Goal: Find specific page/section: Find specific page/section

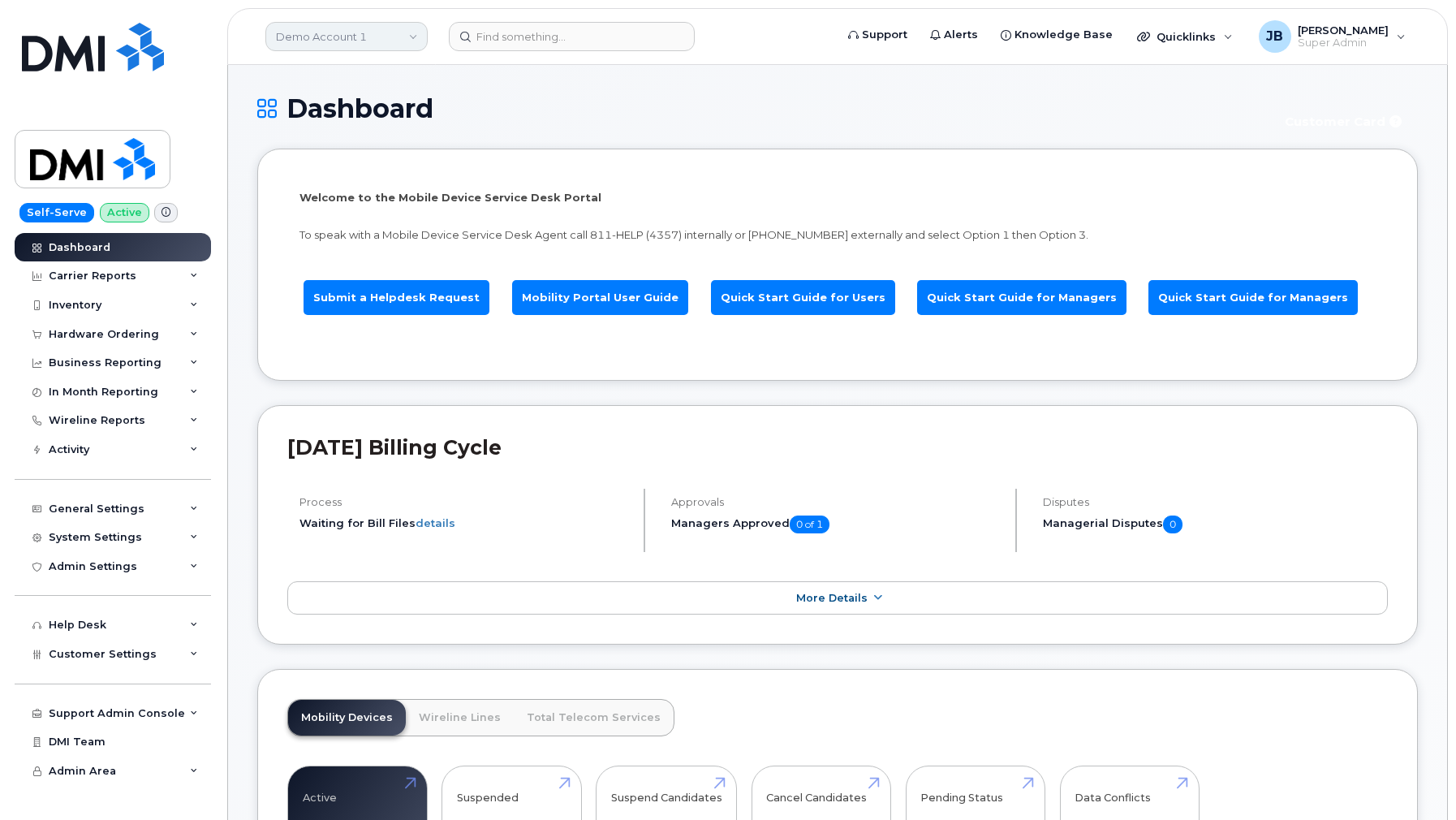
click at [341, 35] on link "Demo Account 1" at bounding box center [347, 37] width 163 height 29
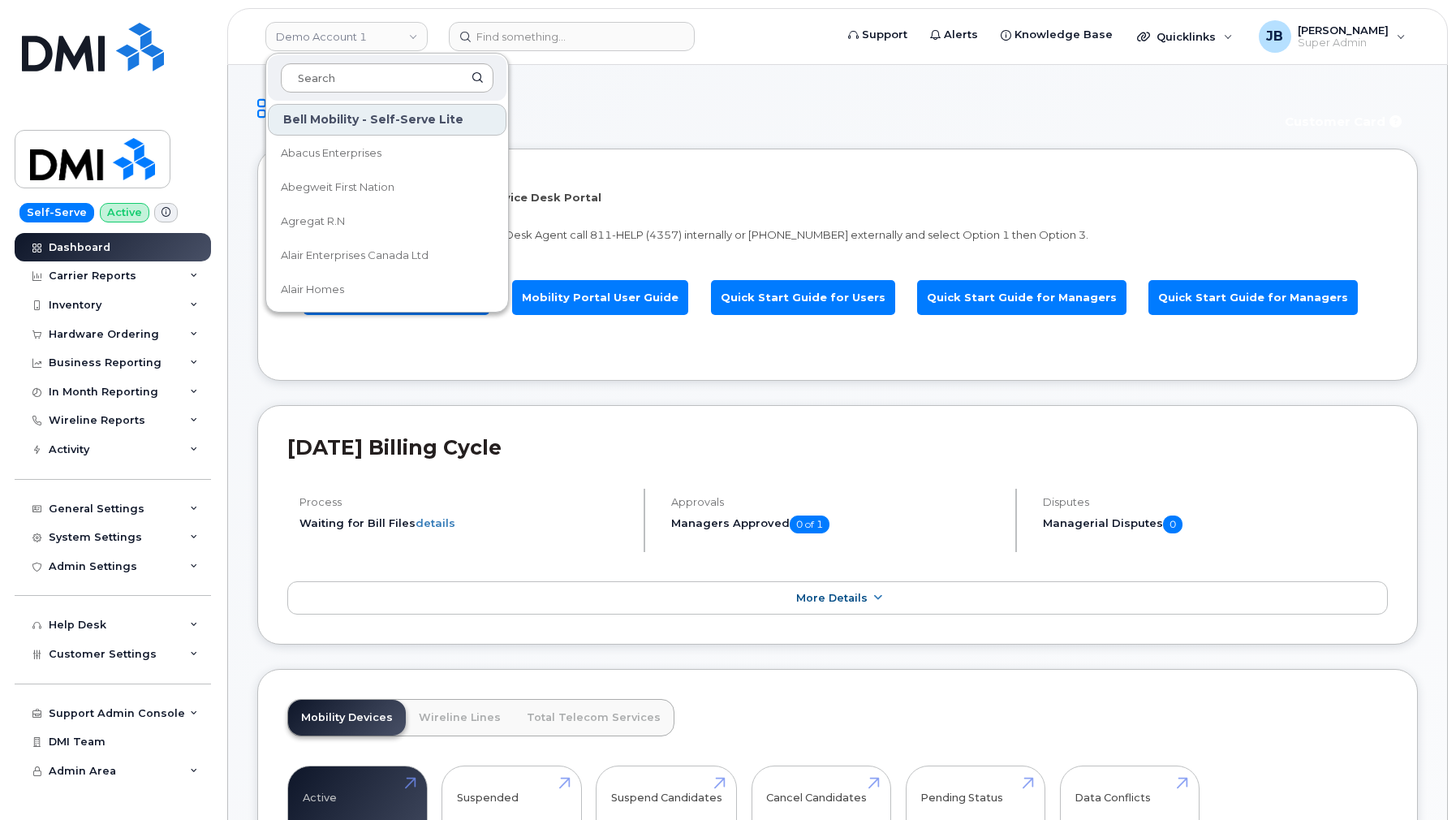
click at [343, 69] on input at bounding box center [386, 78] width 212 height 29
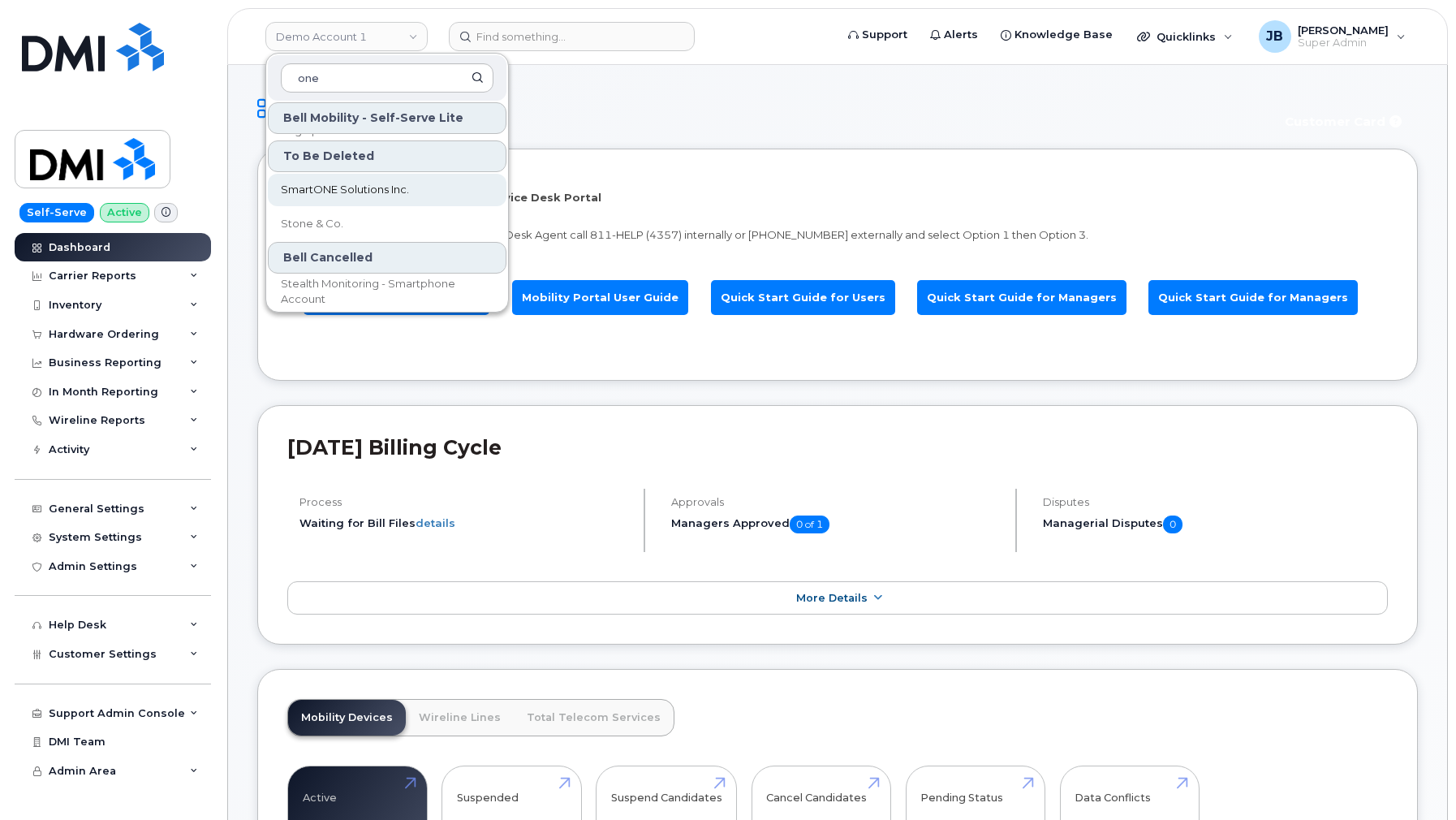
scroll to position [69, 0]
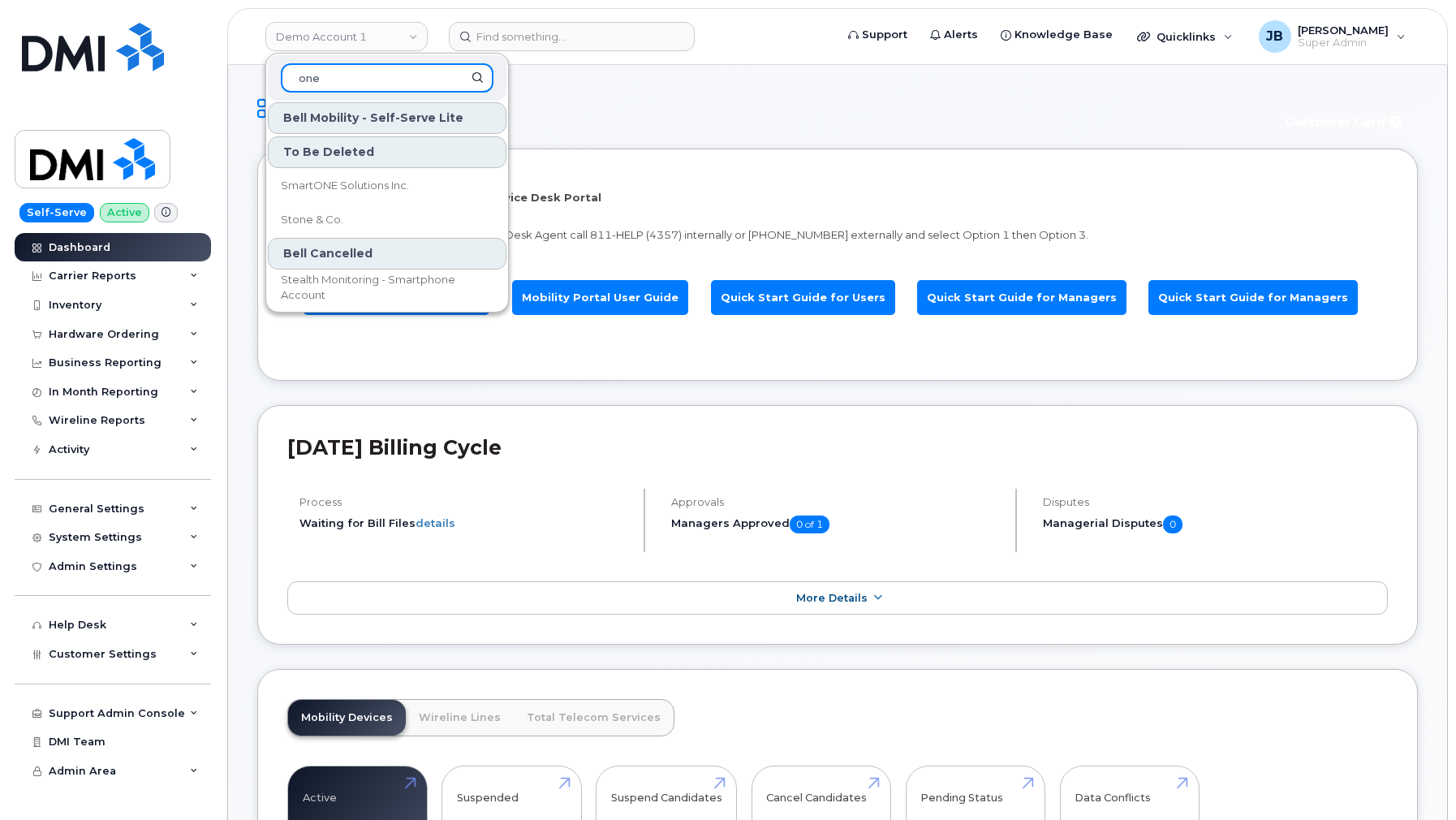
click at [357, 73] on input "one" at bounding box center [386, 78] width 212 height 29
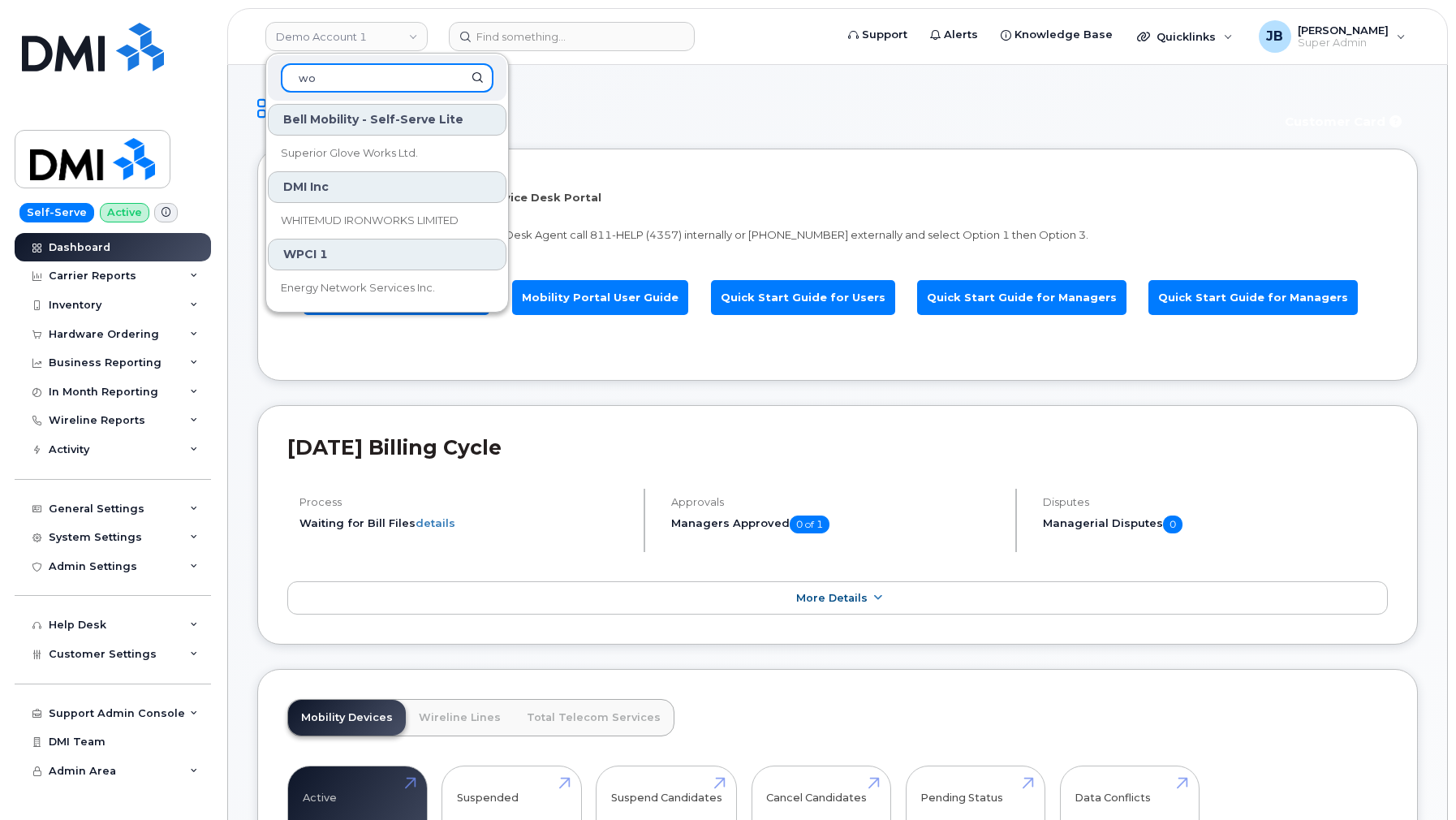
type input "w"
click at [355, 76] on input "work" at bounding box center [386, 78] width 212 height 29
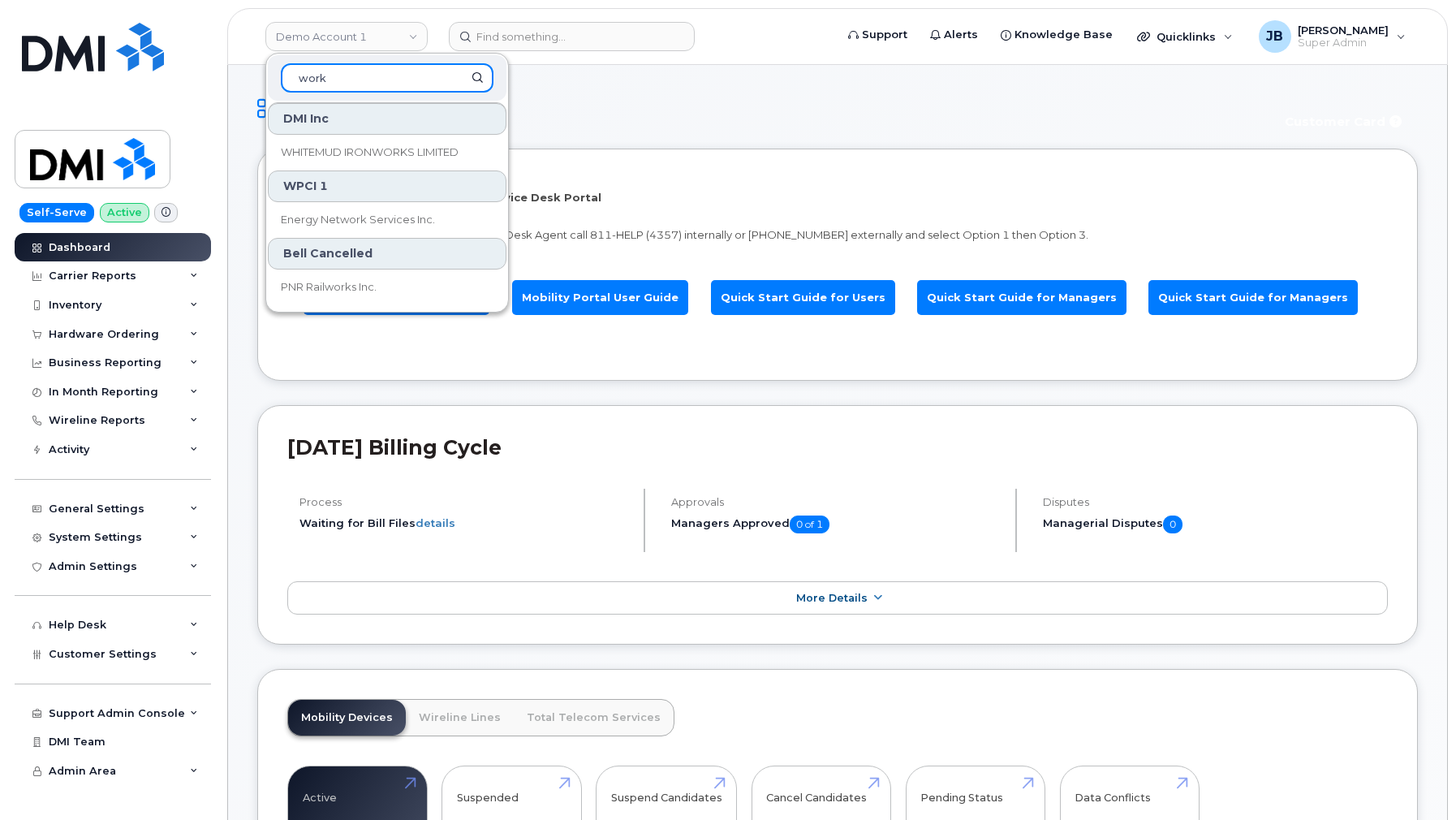
type input "work"
click at [347, 81] on input "work" at bounding box center [386, 78] width 212 height 29
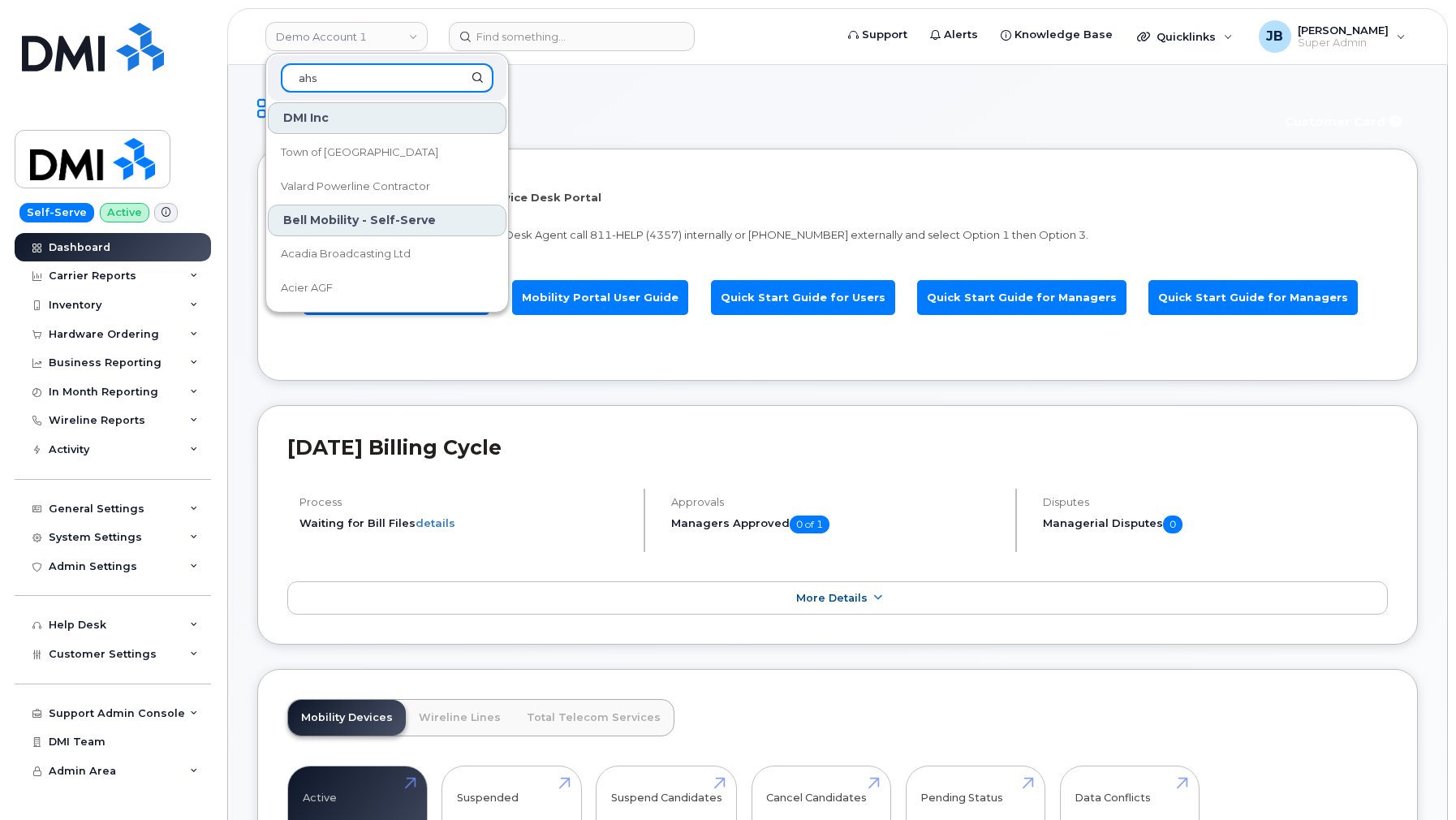
scroll to position [0, 0]
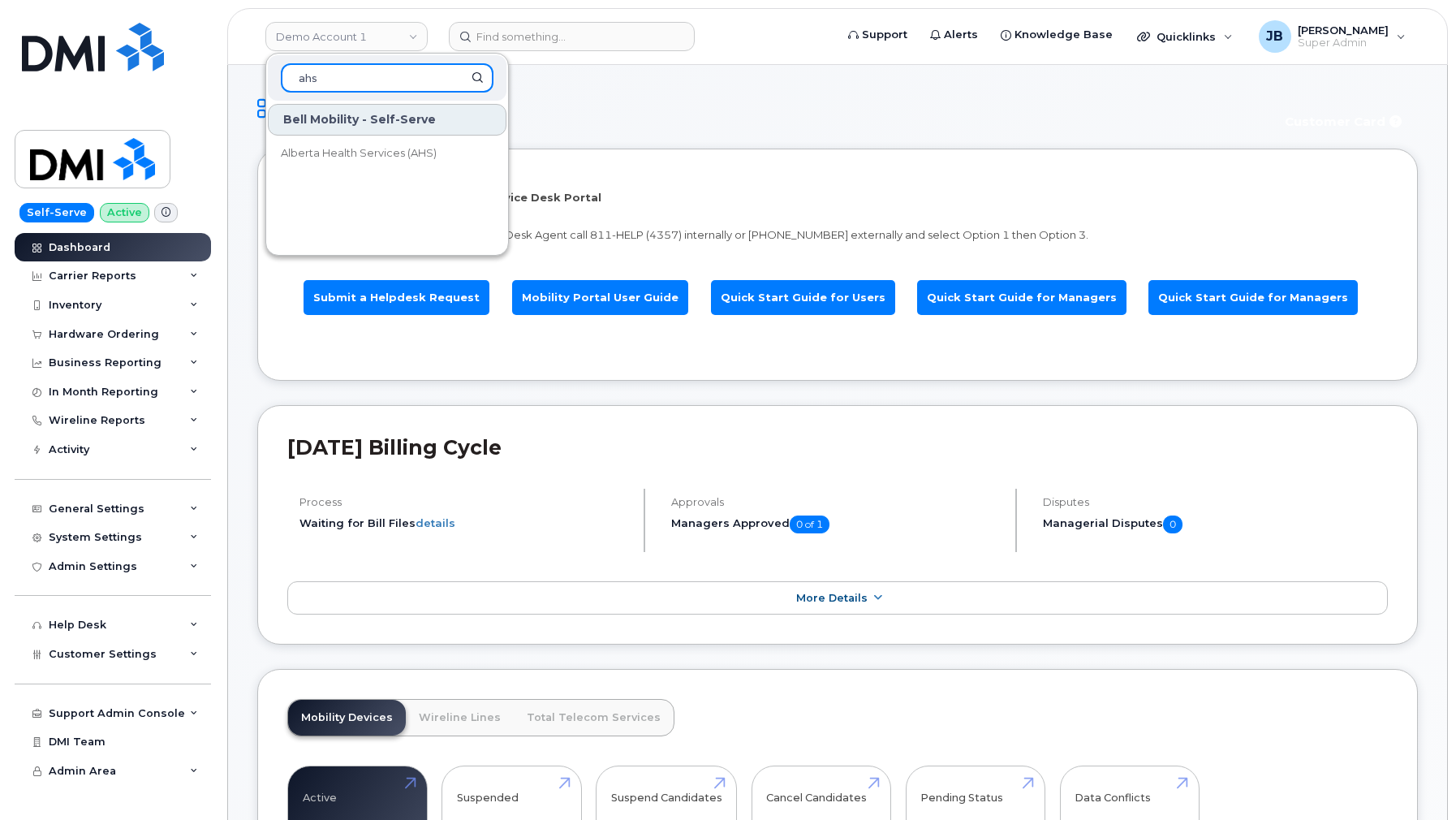
type input "ahs"
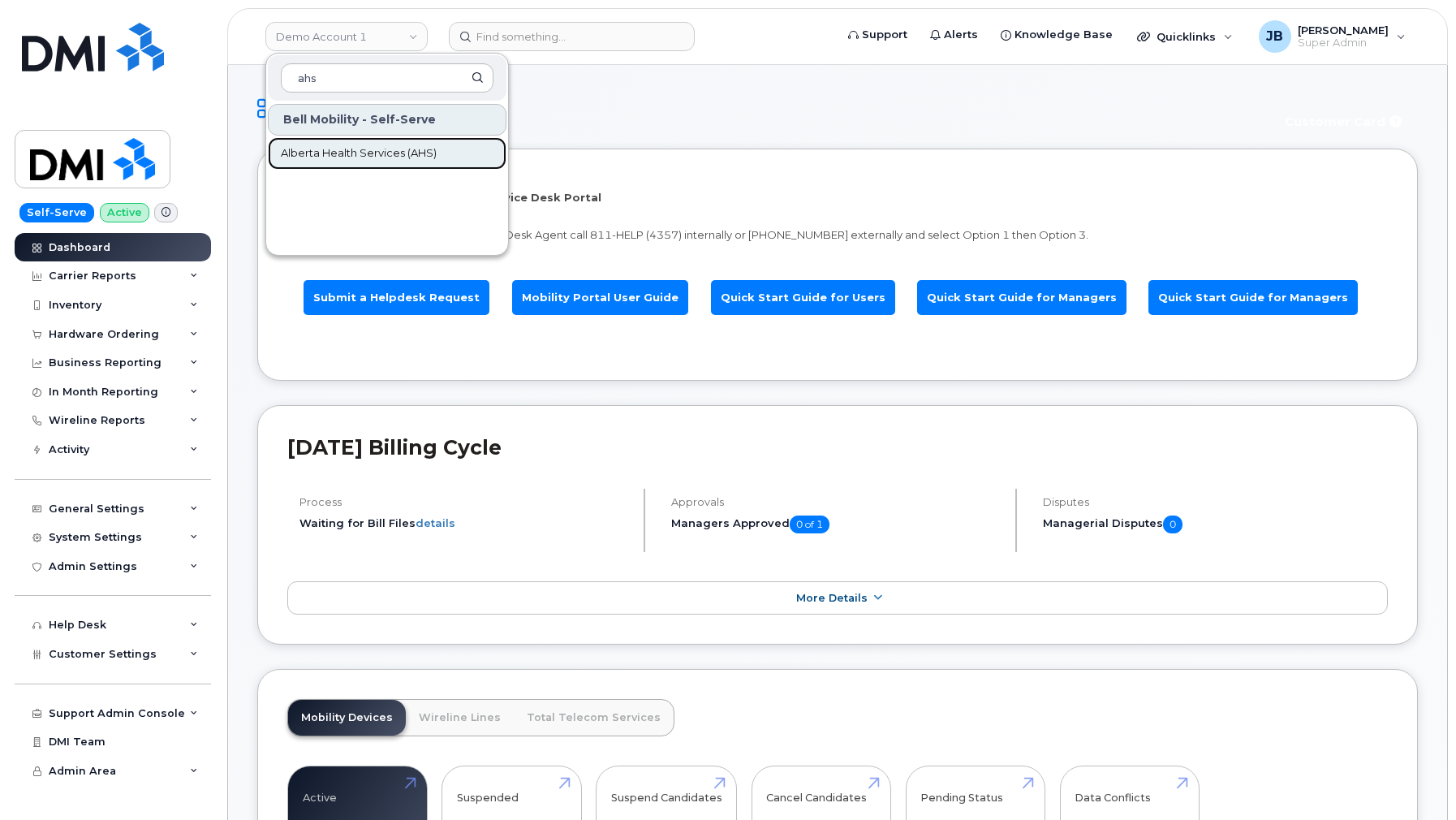
click at [392, 148] on span "Alberta Health Services (AHS)" at bounding box center [358, 154] width 156 height 17
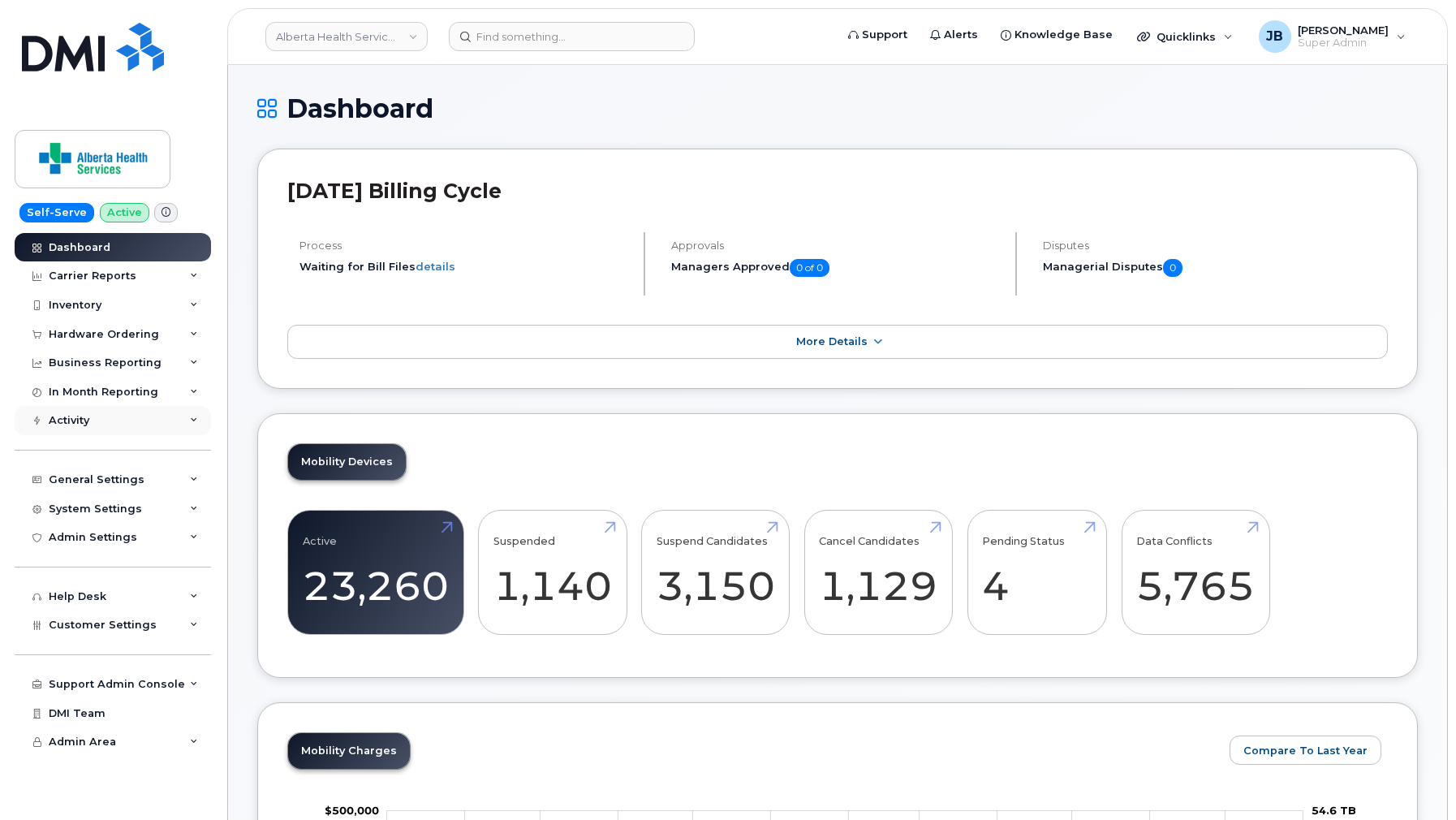
click at [93, 418] on div "Activity" at bounding box center [113, 420] width 197 height 29
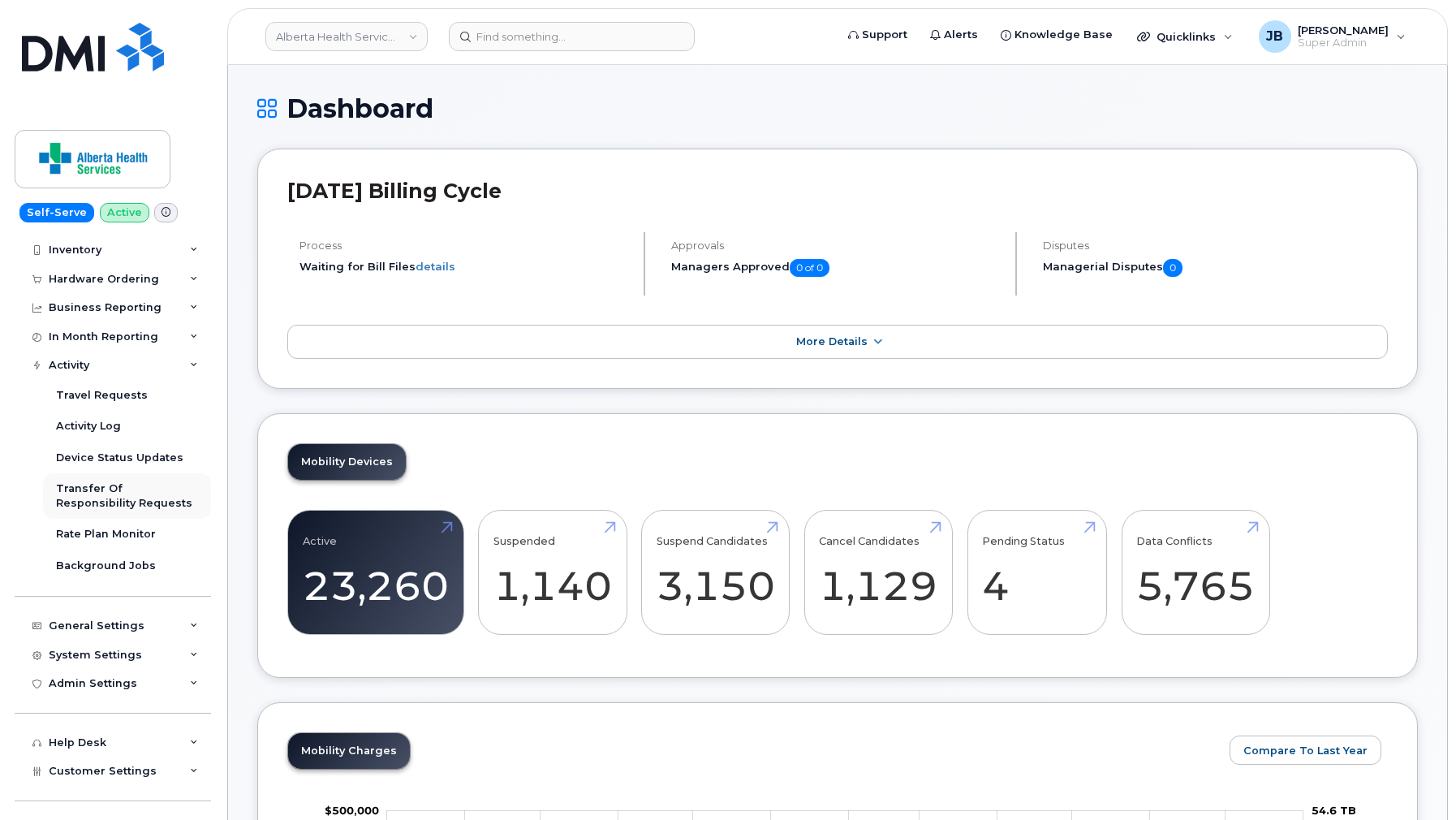
scroll to position [137, 0]
